Goal: Task Accomplishment & Management: Manage account settings

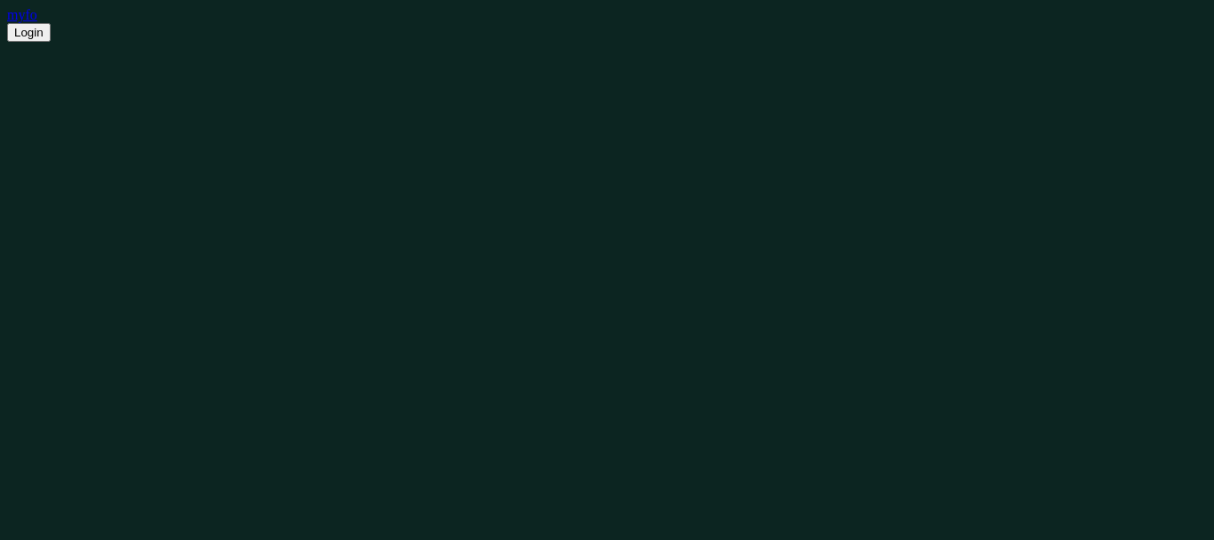
click at [28, 12] on div "myfo" at bounding box center [607, 15] width 1200 height 16
click at [39, 32] on button "Login" at bounding box center [29, 32] width 44 height 19
click at [36, 33] on button "Login" at bounding box center [29, 32] width 44 height 19
click at [36, 35] on button "Login" at bounding box center [29, 32] width 44 height 19
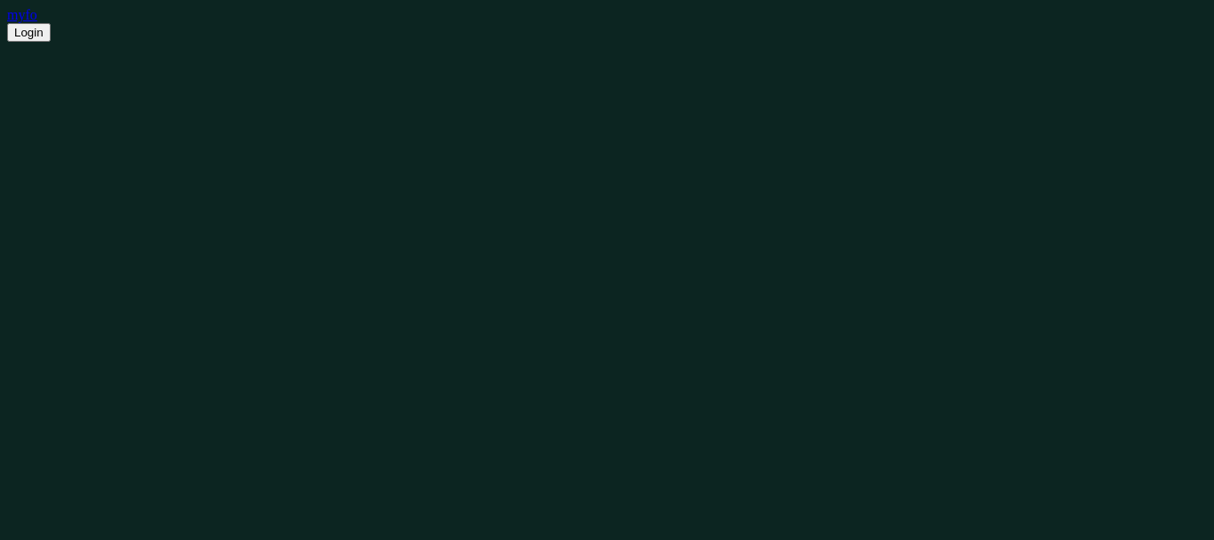
click at [36, 35] on button "Login" at bounding box center [29, 32] width 44 height 19
